Goal: Information Seeking & Learning: Learn about a topic

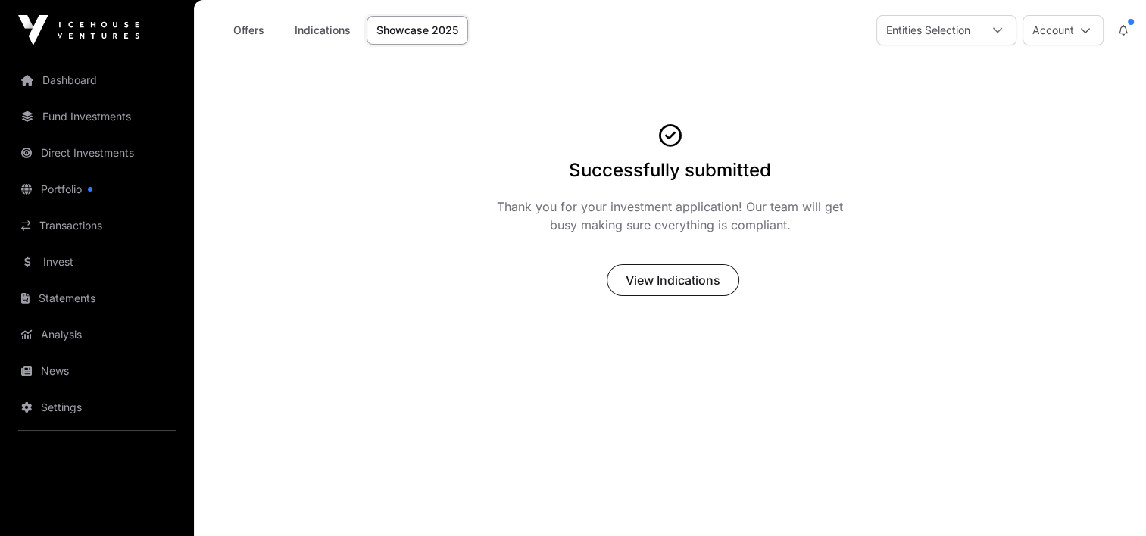
click at [56, 79] on link "Dashboard" at bounding box center [97, 80] width 170 height 33
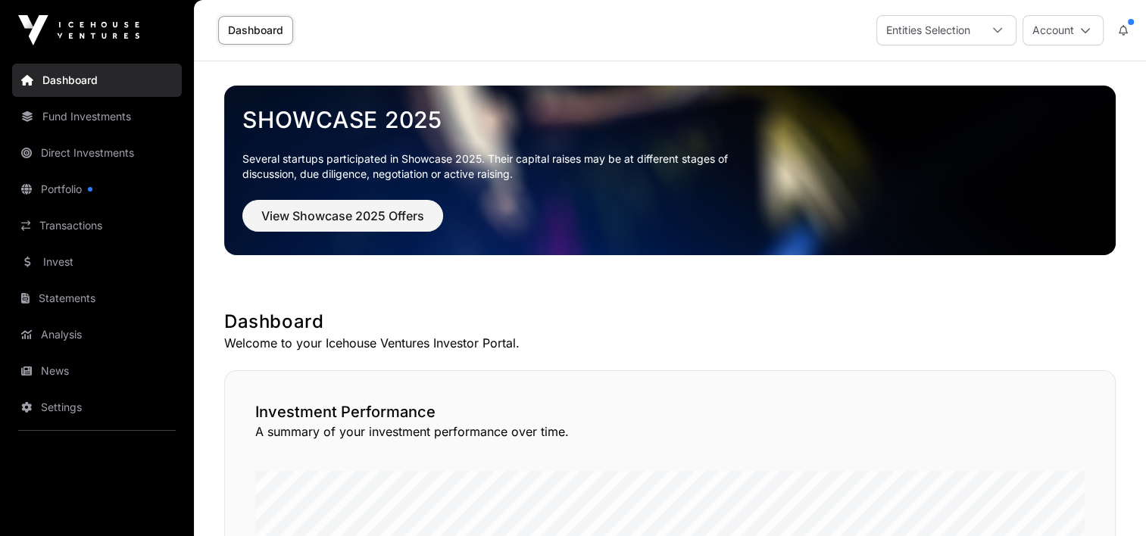
click at [86, 119] on link "Fund Investments" at bounding box center [97, 116] width 170 height 33
click at [86, 120] on link "Fund Investments" at bounding box center [97, 116] width 170 height 33
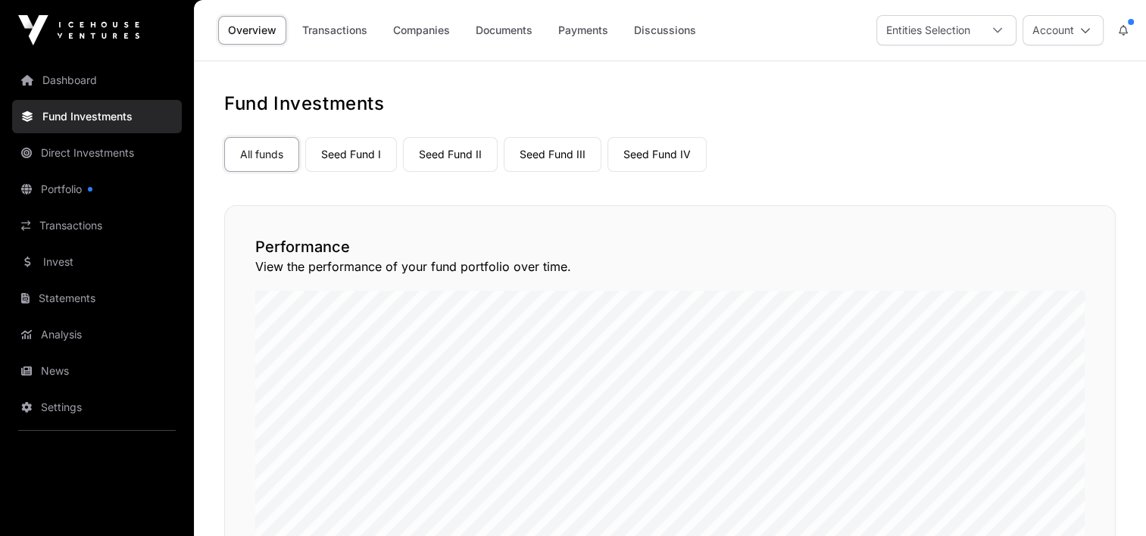
click at [339, 153] on link "Seed Fund I" at bounding box center [351, 154] width 92 height 35
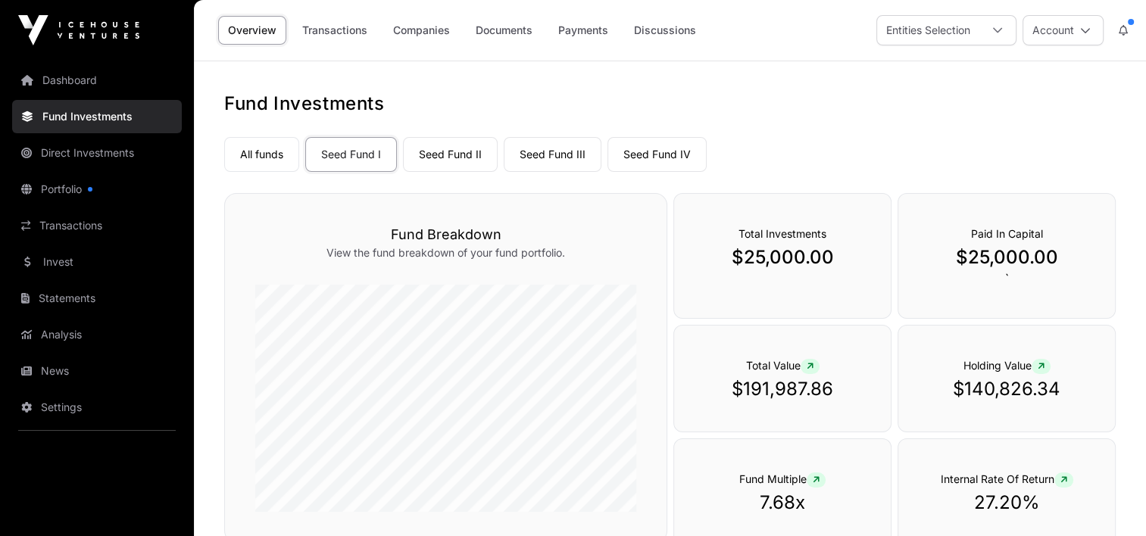
click at [256, 152] on link "All funds" at bounding box center [261, 154] width 75 height 35
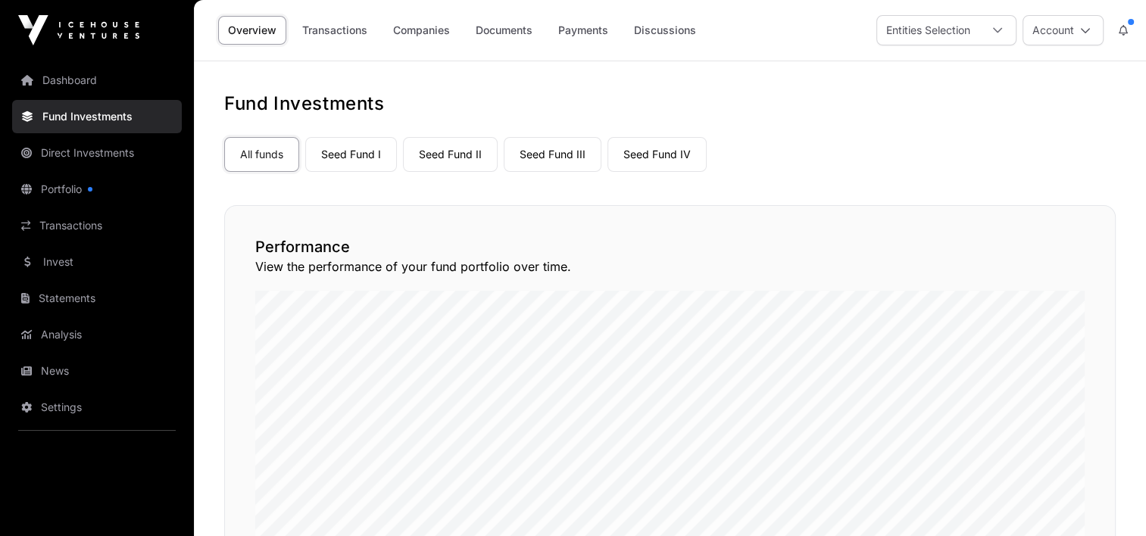
click at [412, 29] on link "Companies" at bounding box center [421, 30] width 77 height 29
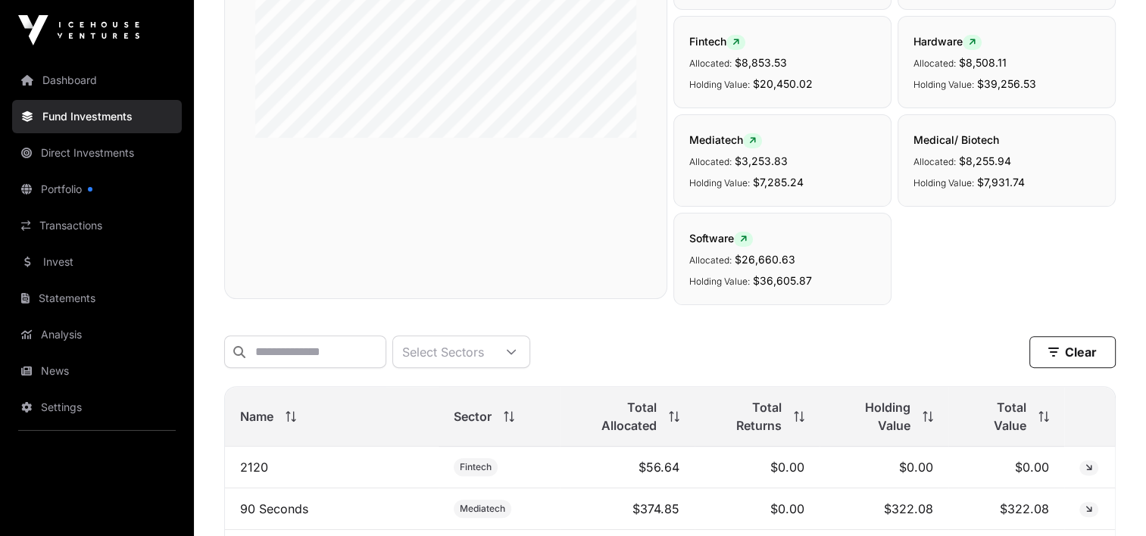
scroll to position [606, 0]
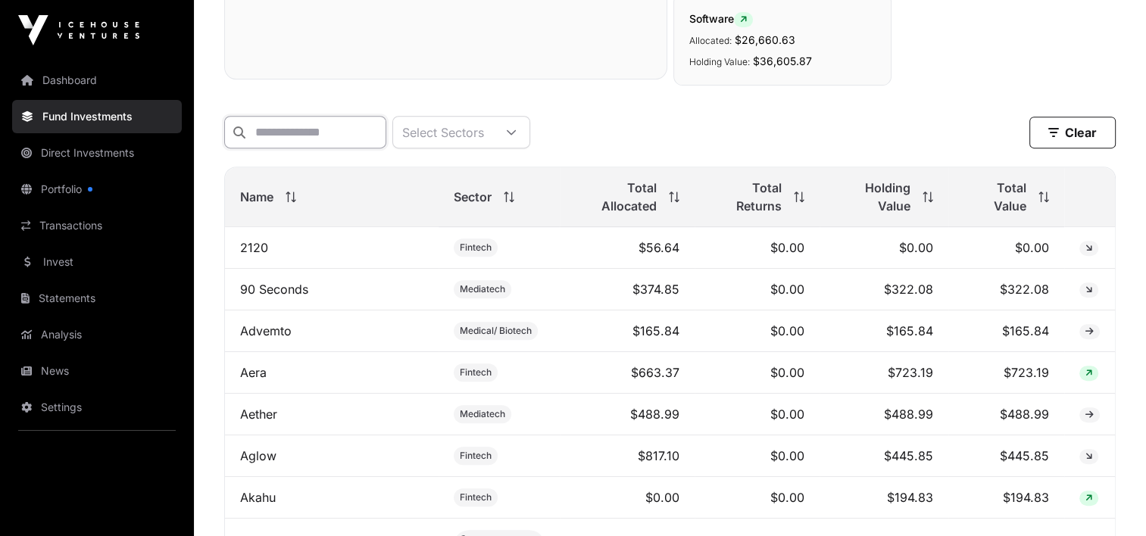
click at [306, 116] on input "text" at bounding box center [305, 132] width 162 height 33
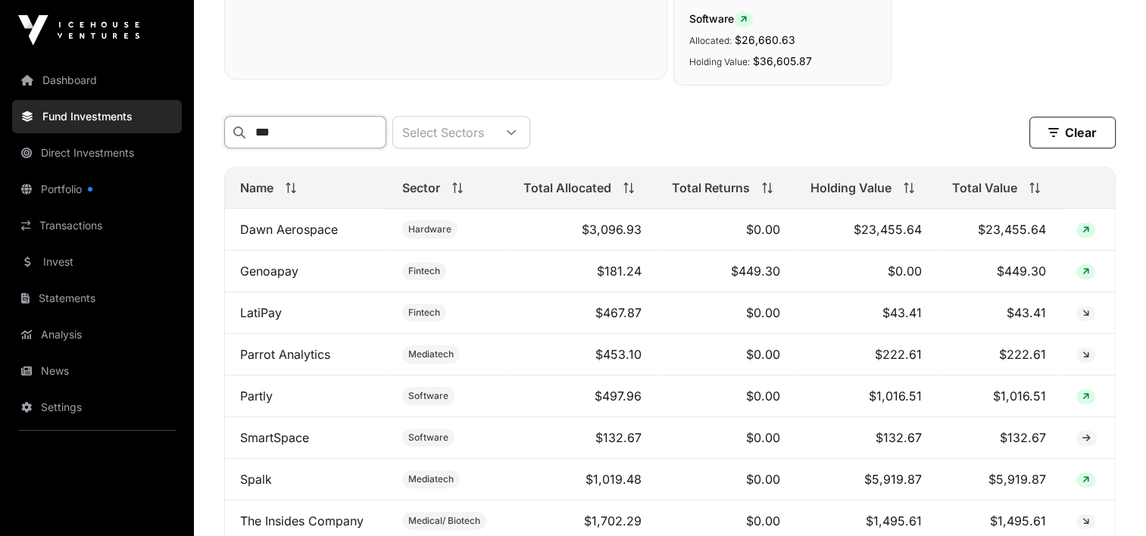
scroll to position [594, 0]
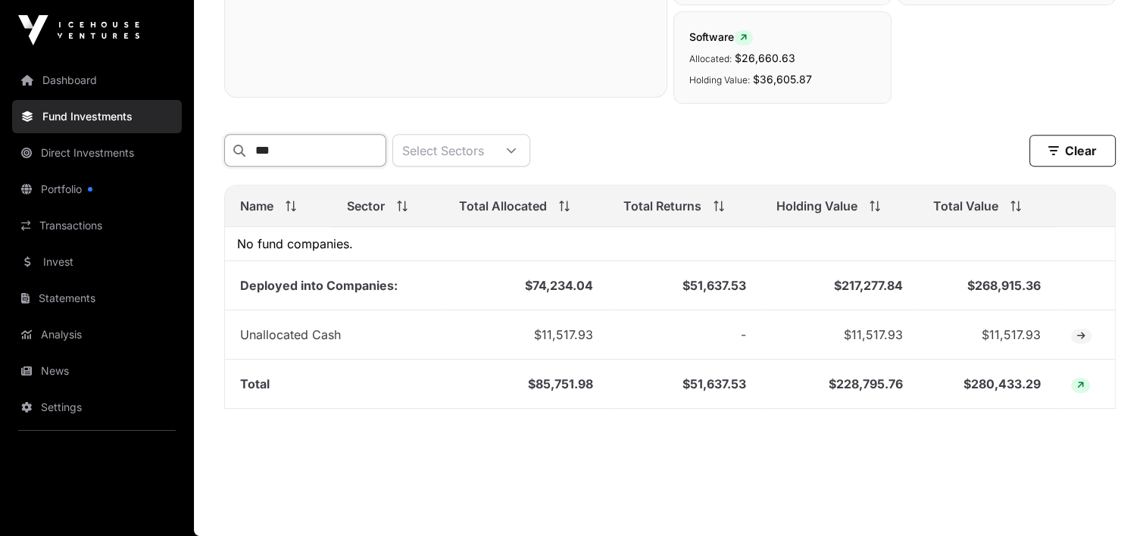
click at [339, 153] on input "***" at bounding box center [305, 150] width 162 height 33
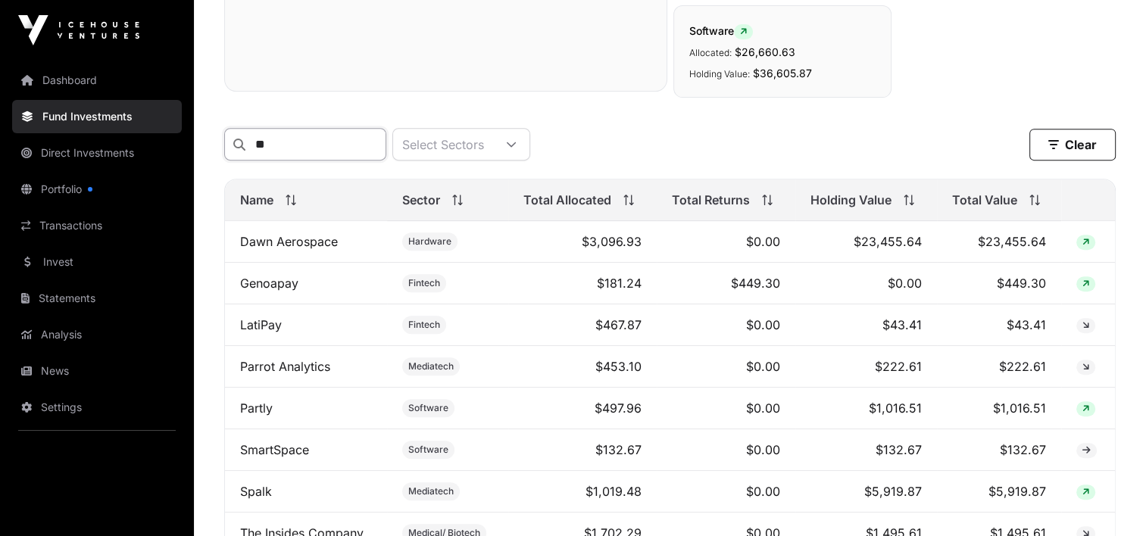
scroll to position [606, 0]
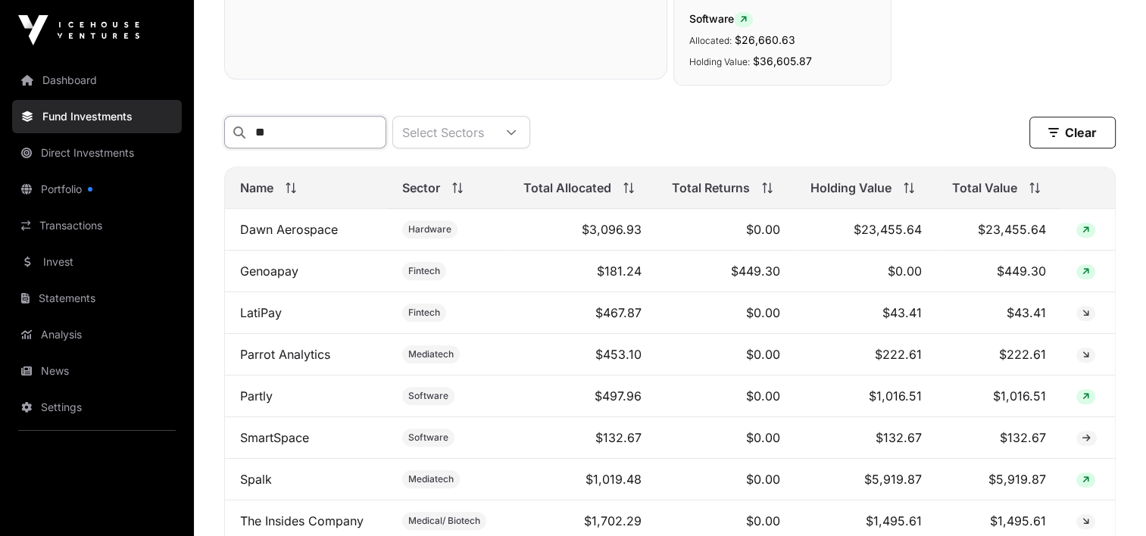
type input "*"
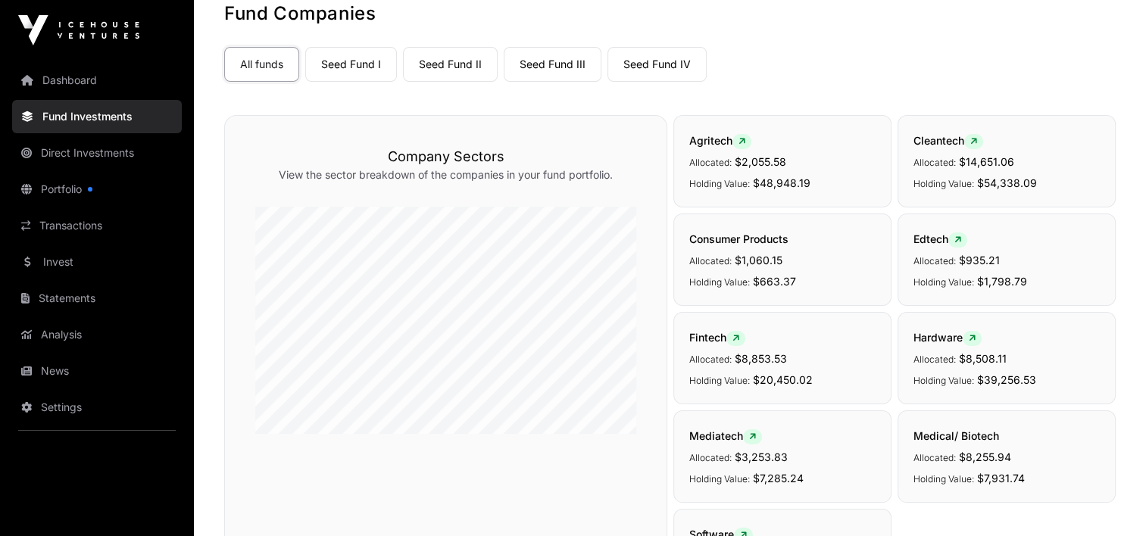
scroll to position [0, 0]
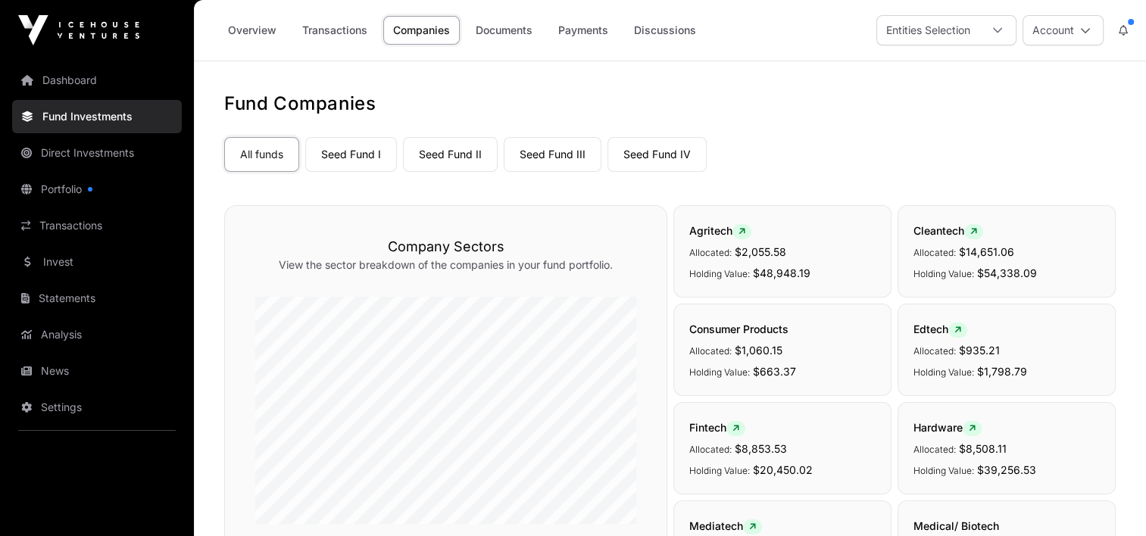
click at [654, 153] on link "Seed Fund IV" at bounding box center [657, 154] width 99 height 35
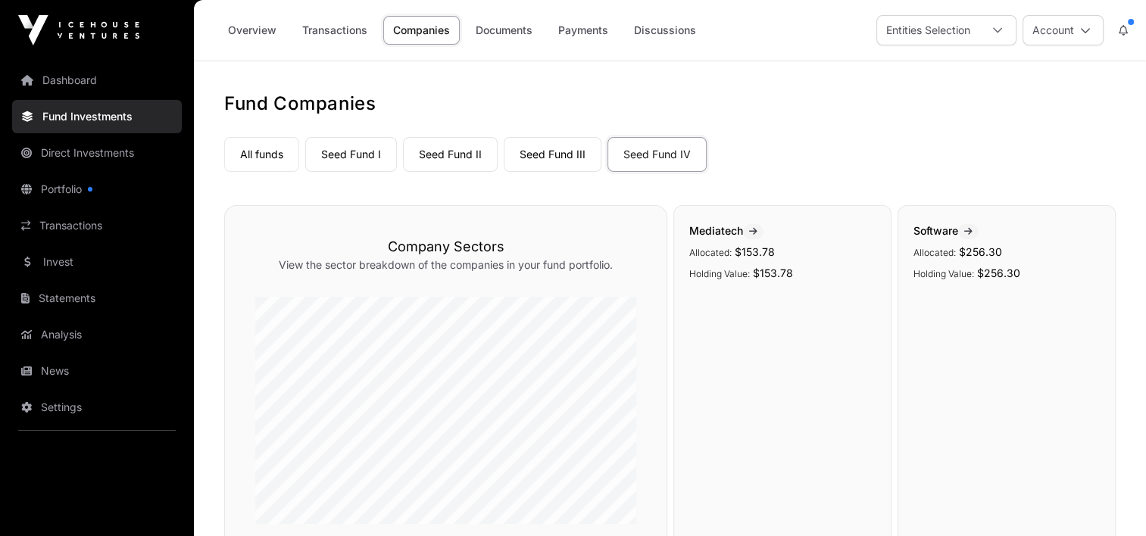
click at [561, 157] on link "Seed Fund III" at bounding box center [553, 154] width 98 height 35
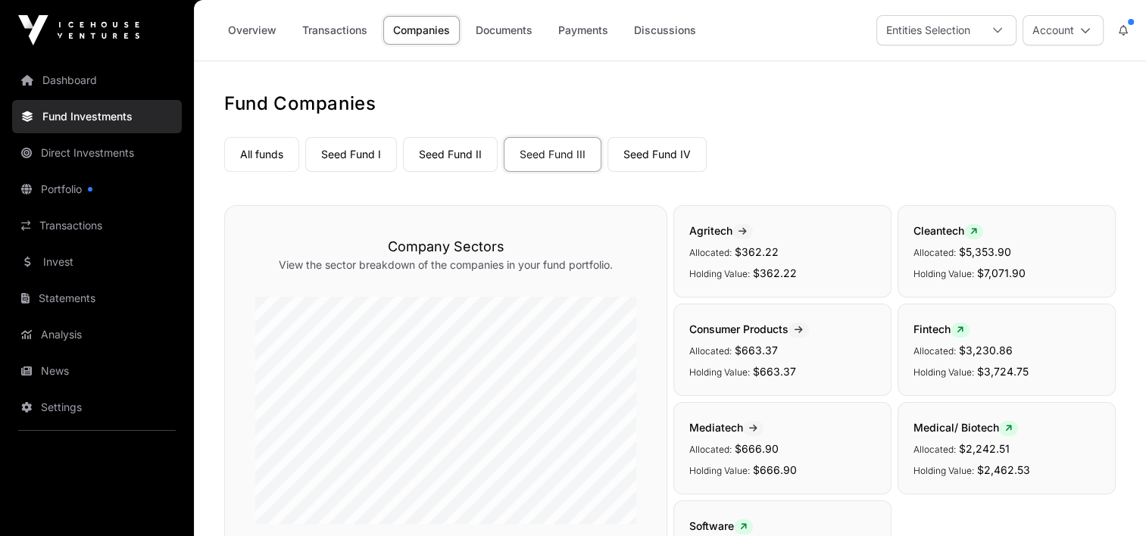
click at [255, 155] on link "All funds" at bounding box center [261, 154] width 75 height 35
click at [267, 159] on link "All funds" at bounding box center [261, 154] width 75 height 35
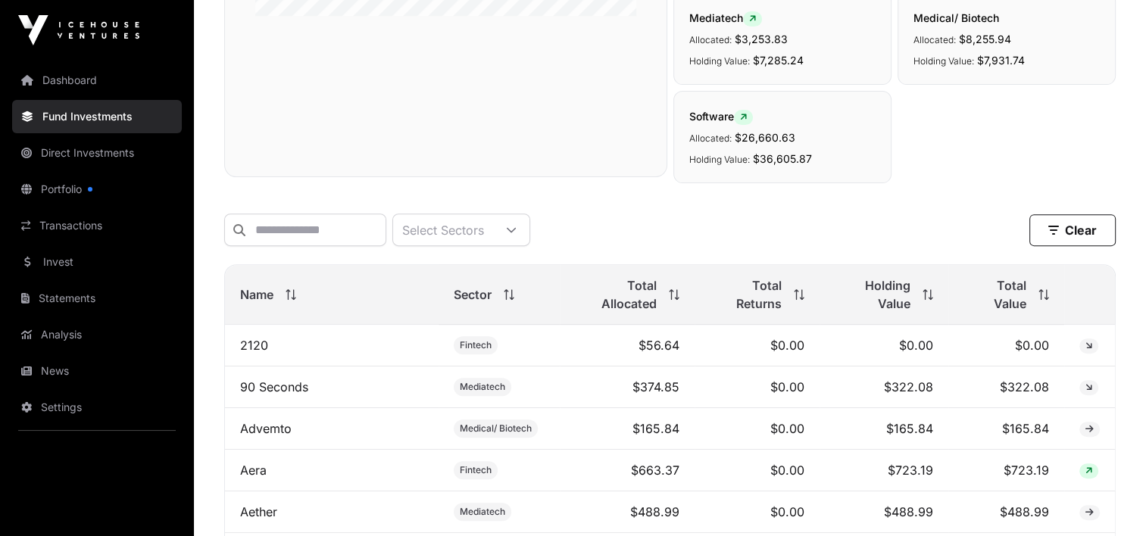
scroll to position [530, 0]
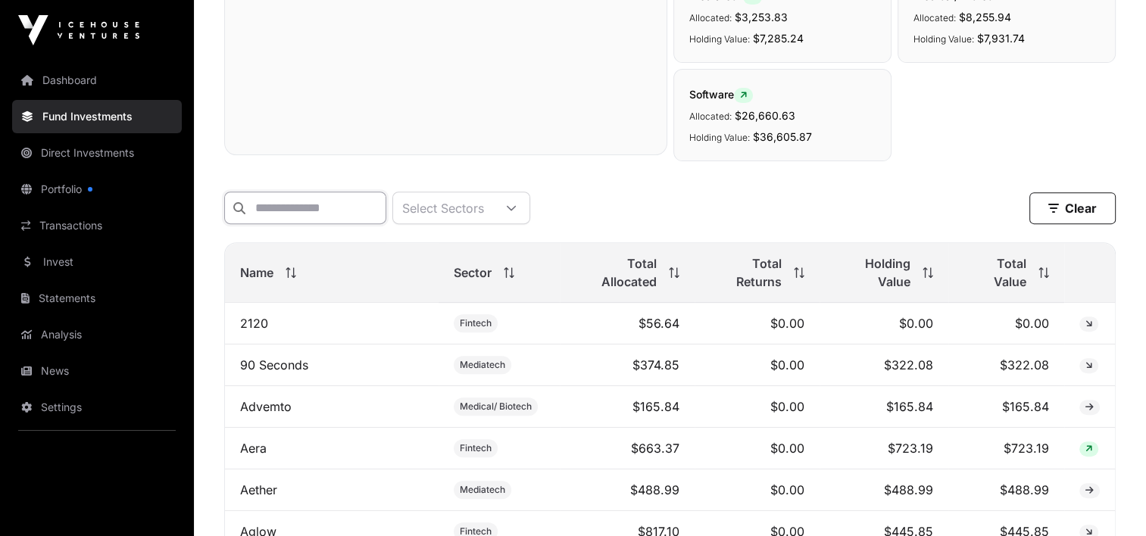
click at [279, 209] on input "text" at bounding box center [305, 208] width 162 height 33
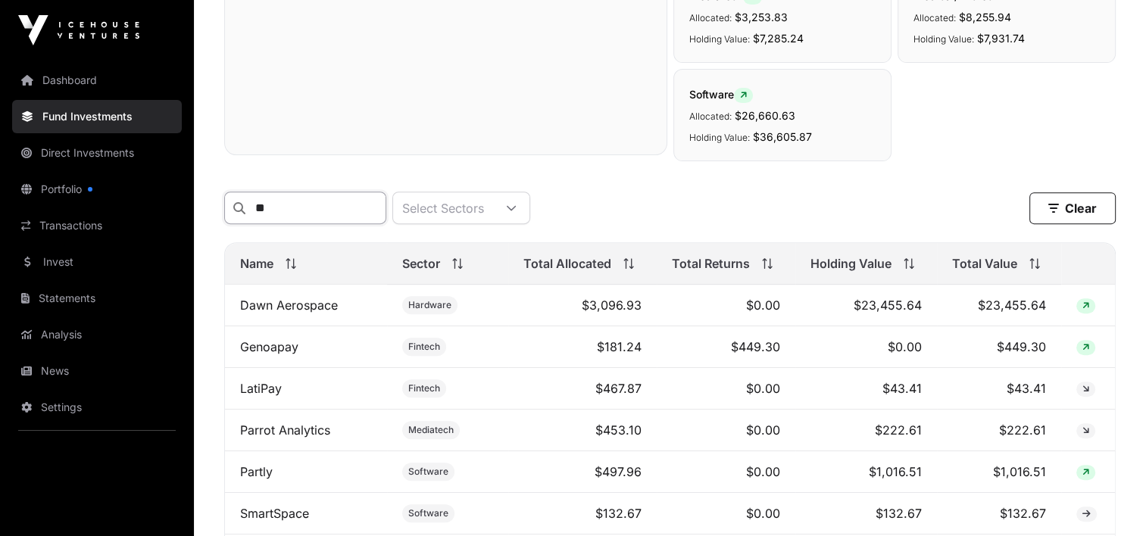
type input "*"
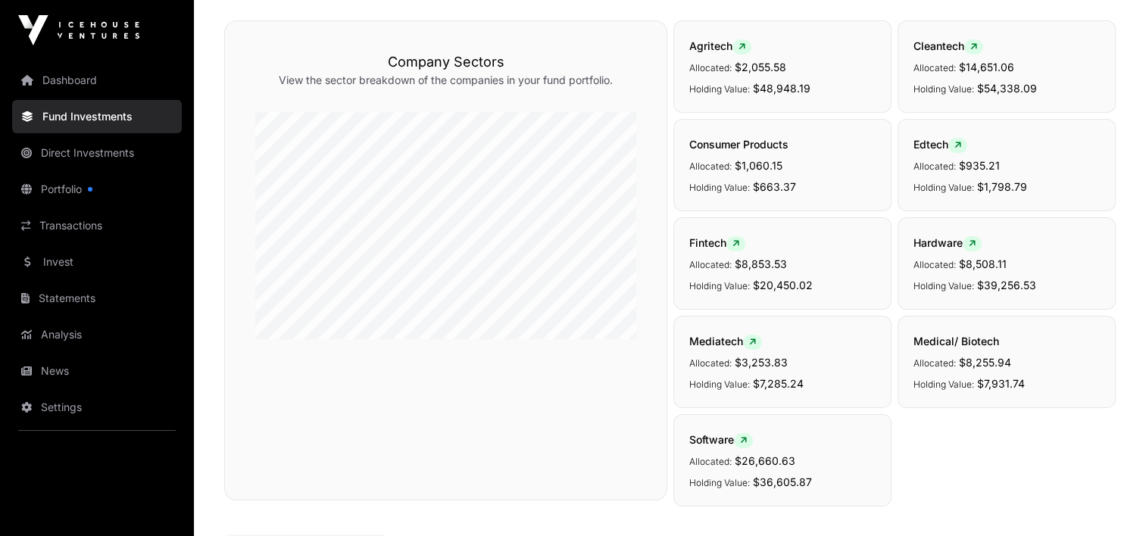
scroll to position [0, 0]
